Goal: Contribute content: Add original content to the website for others to see

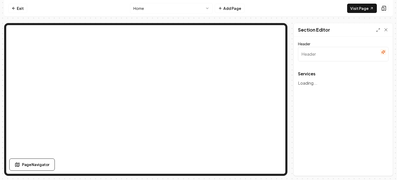
type input "Our Expert Plumbing Services"
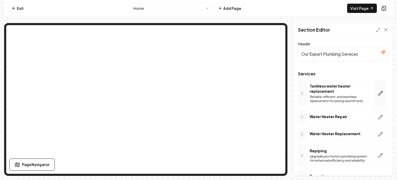
click at [378, 93] on icon "button" at bounding box center [380, 92] width 5 height 5
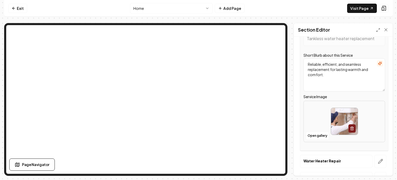
scroll to position [78, 0]
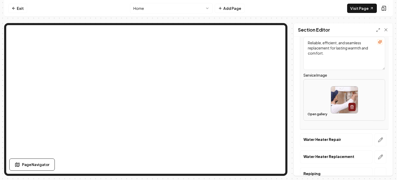
click at [317, 115] on button "Open gallery" at bounding box center [317, 114] width 23 height 8
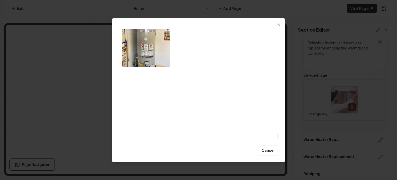
scroll to position [2326, 0]
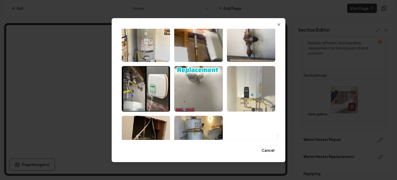
click at [253, 100] on img "Select image image_68878a085c7cd75eb83ae9be.jpeg" at bounding box center [251, 88] width 48 height 45
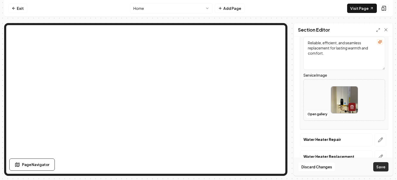
click at [383, 170] on button "Save" at bounding box center [380, 166] width 15 height 9
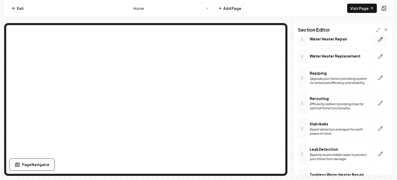
click at [378, 39] on icon "button" at bounding box center [380, 39] width 4 height 4
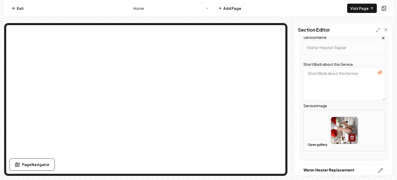
scroll to position [68, 0]
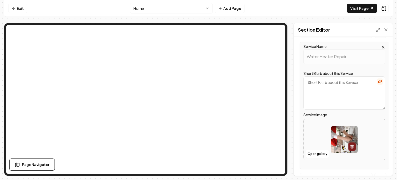
click at [335, 139] on img at bounding box center [344, 139] width 27 height 27
click at [317, 149] on button "Open gallery" at bounding box center [317, 153] width 23 height 8
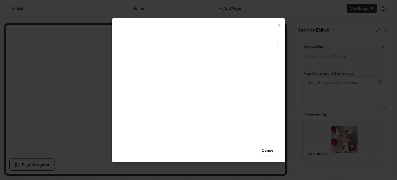
scroll to position [310, 0]
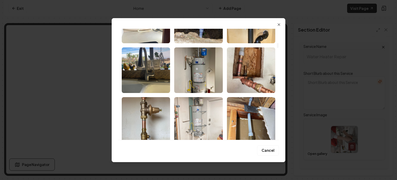
click at [204, 118] on img "Select image image_6887c7ec5c7cd75eb805564a.webp" at bounding box center [198, 119] width 48 height 45
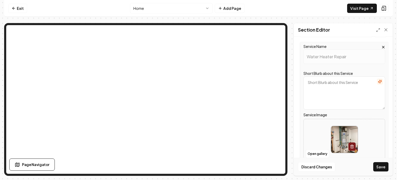
click at [384, 167] on button "Save" at bounding box center [380, 166] width 15 height 9
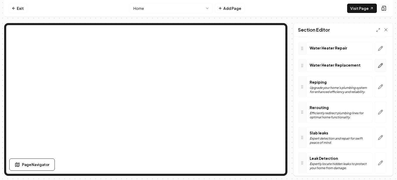
click at [378, 65] on icon "button" at bounding box center [380, 65] width 5 height 5
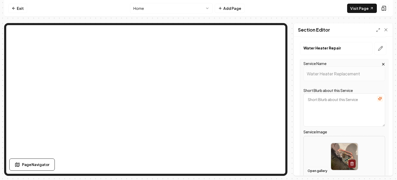
click at [316, 166] on button "Open gallery" at bounding box center [317, 170] width 23 height 8
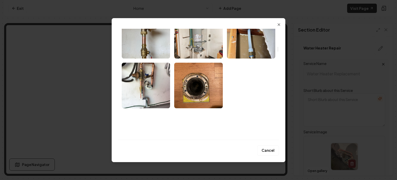
scroll to position [414, 0]
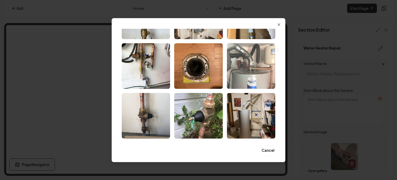
click at [249, 78] on img "Select image image_6887c5bf5c7cd75eb8f73832.webp" at bounding box center [251, 65] width 48 height 45
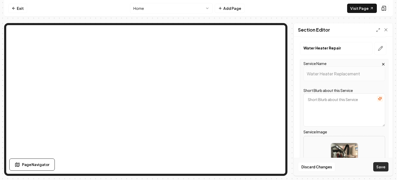
click at [377, 165] on button "Save" at bounding box center [380, 166] width 15 height 9
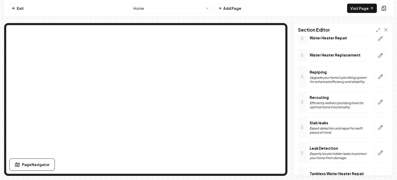
scroll to position [94, 0]
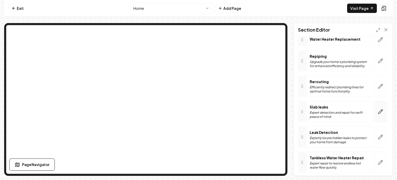
click at [378, 110] on icon "button" at bounding box center [380, 111] width 5 height 5
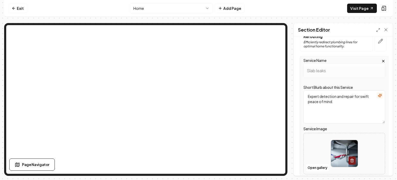
scroll to position [146, 0]
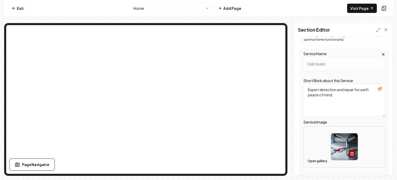
click at [315, 157] on button "Open gallery" at bounding box center [317, 161] width 23 height 8
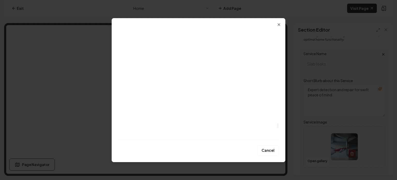
scroll to position [2091, 0]
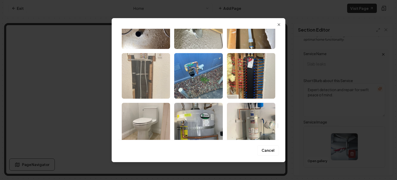
click at [154, 85] on img "Select image image_68878a095c7cd75eb83aedf3.jpeg" at bounding box center [146, 75] width 48 height 45
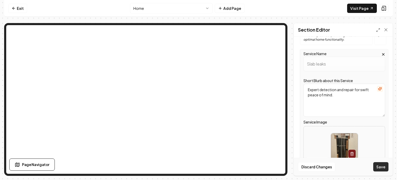
click at [380, 167] on button "Save" at bounding box center [380, 166] width 15 height 9
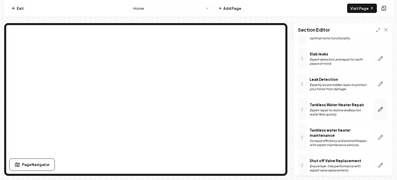
scroll to position [146, 0]
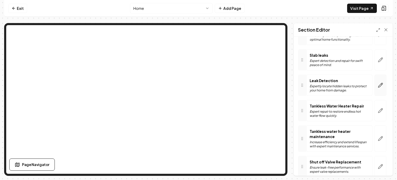
click at [378, 87] on icon "button" at bounding box center [380, 84] width 5 height 5
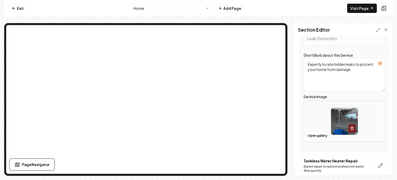
scroll to position [198, 0]
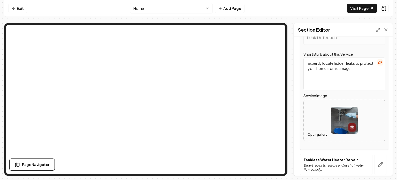
click at [313, 130] on button "Open gallery" at bounding box center [317, 134] width 23 height 8
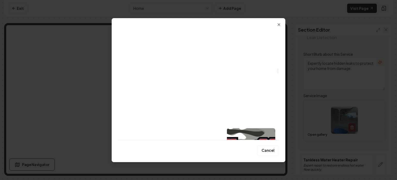
scroll to position [879, 0]
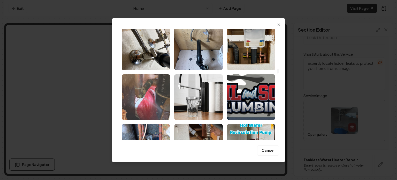
click at [140, 93] on img "Select image image_6887bf045c7cd75eb8c736cf.webp" at bounding box center [146, 96] width 48 height 45
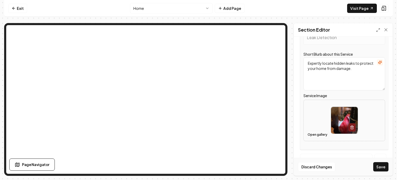
click at [322, 130] on button "Open gallery" at bounding box center [317, 134] width 23 height 8
click at [387, 166] on button "Save" at bounding box center [380, 166] width 15 height 9
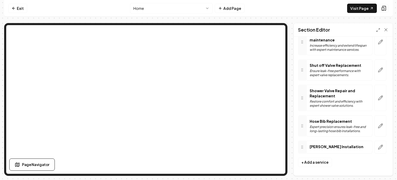
scroll to position [243, 0]
click at [378, 96] on icon "button" at bounding box center [380, 97] width 4 height 4
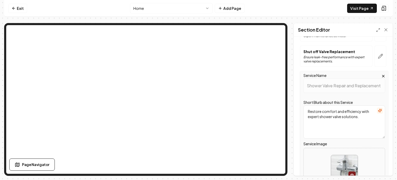
scroll to position [263, 0]
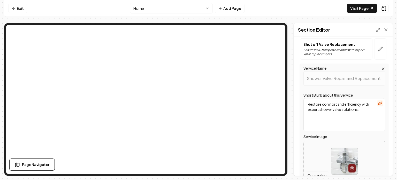
click at [315, 171] on button "Open gallery" at bounding box center [317, 175] width 23 height 8
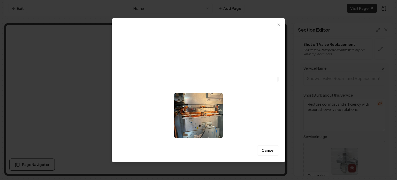
scroll to position [1060, 0]
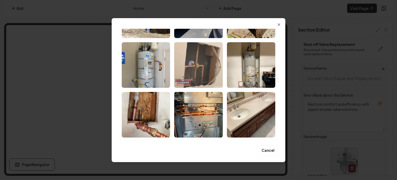
click at [203, 74] on img "Select image image_68878a0c5c7cd75eb83b0c59.jpeg" at bounding box center [198, 64] width 48 height 45
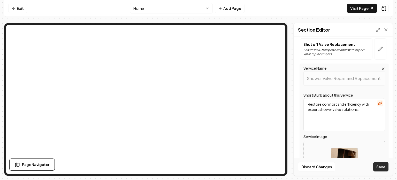
click at [382, 166] on button "Save" at bounding box center [380, 166] width 15 height 9
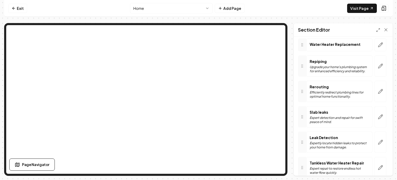
scroll to position [113, 0]
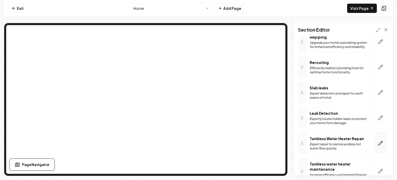
click at [378, 141] on icon "button" at bounding box center [380, 142] width 5 height 5
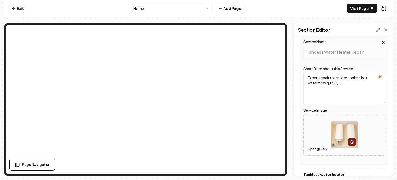
scroll to position [243, 0]
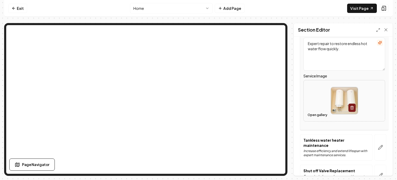
click at [317, 111] on button "Open gallery" at bounding box center [317, 115] width 23 height 8
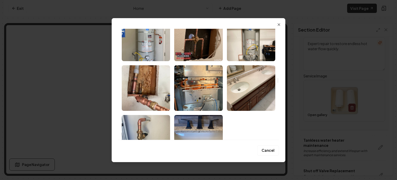
scroll to position [1086, 0]
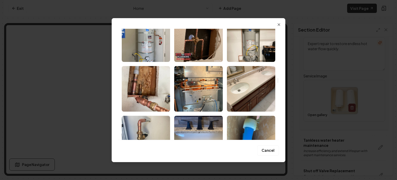
click at [207, 102] on img "Select image image_68878a0c5c7cd75eb83b0d49.jpeg" at bounding box center [198, 88] width 48 height 45
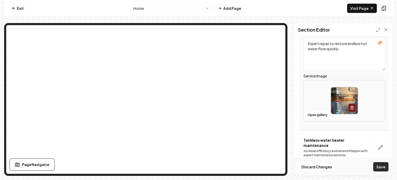
click at [382, 164] on button "Save" at bounding box center [380, 166] width 15 height 9
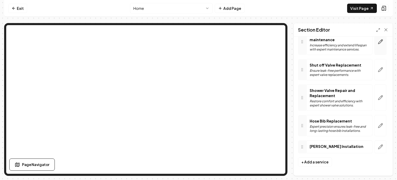
click at [378, 40] on icon "button" at bounding box center [380, 41] width 4 height 4
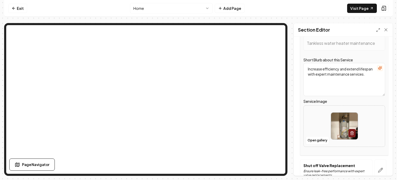
scroll to position [217, 0]
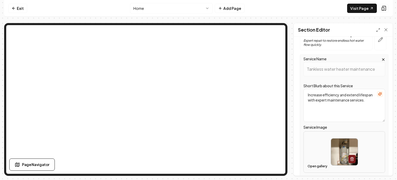
click at [313, 162] on button "Open gallery" at bounding box center [317, 166] width 23 height 8
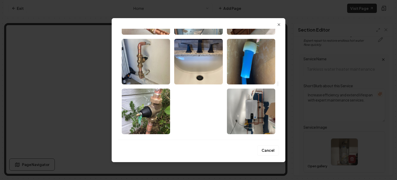
scroll to position [1163, 0]
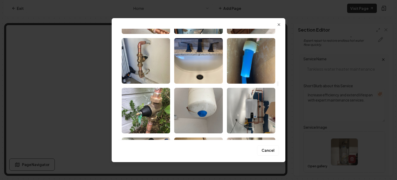
click at [250, 115] on img "Select image image_68878a0b5c7cd75eb83afbf6.jpeg" at bounding box center [251, 110] width 48 height 45
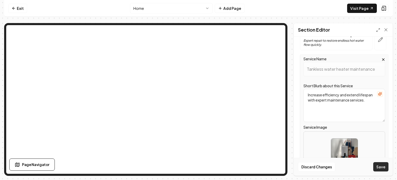
click at [377, 165] on button "Save" at bounding box center [380, 166] width 15 height 9
